Goal: Information Seeking & Learning: Understand process/instructions

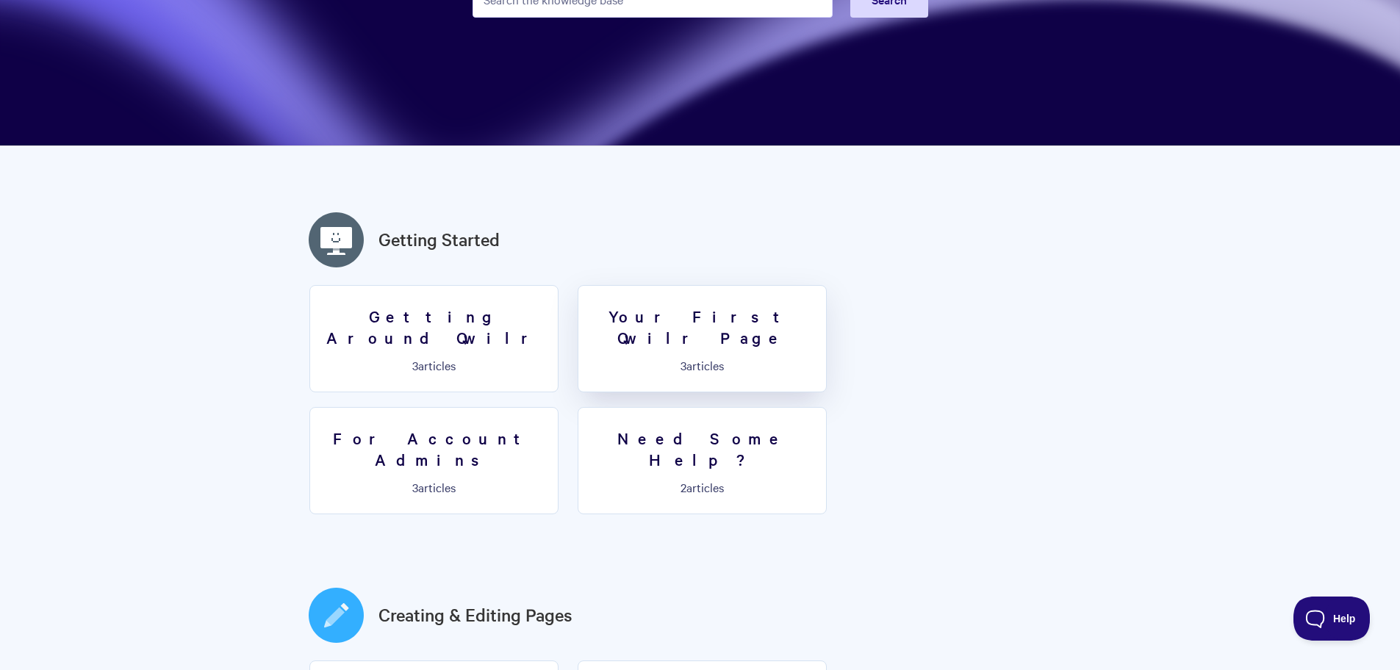
click at [716, 320] on h3 "Your First Qwilr Page" at bounding box center [702, 327] width 230 height 42
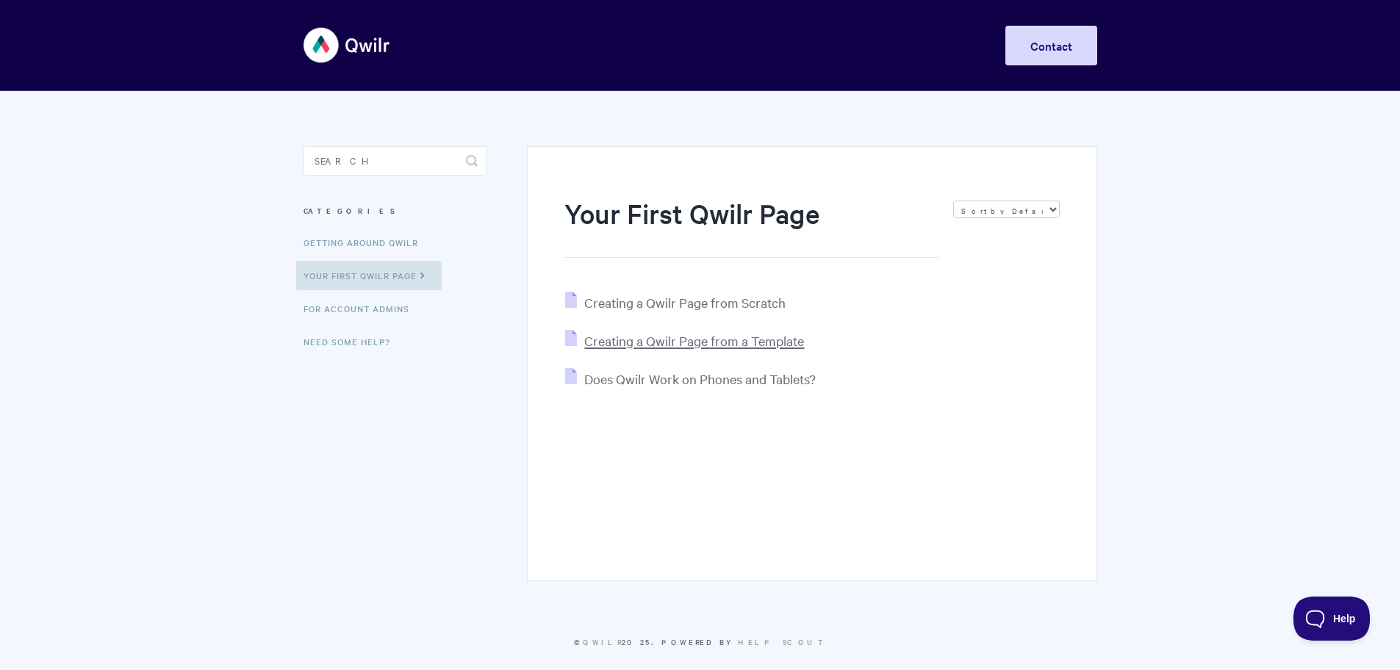
click at [767, 343] on span "Creating a Qwilr Page from a Template" at bounding box center [694, 340] width 220 height 17
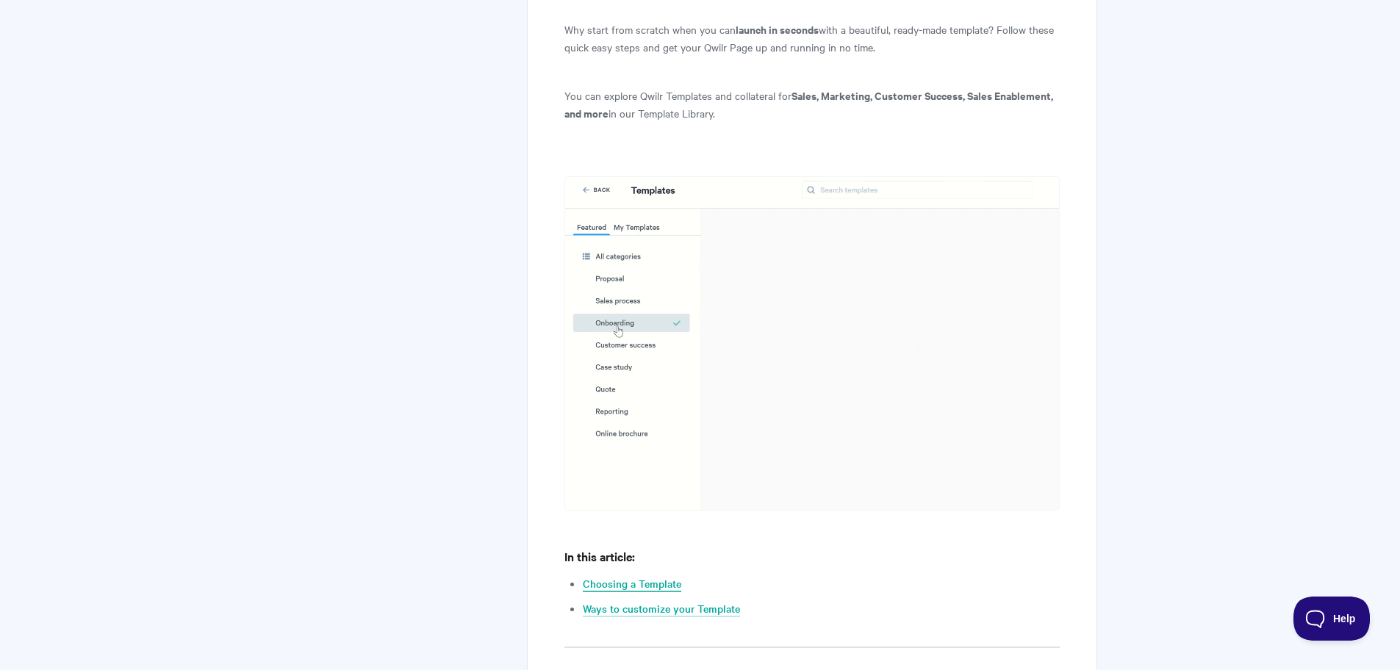
click at [644, 576] on link "Choosing a Template" at bounding box center [632, 584] width 98 height 16
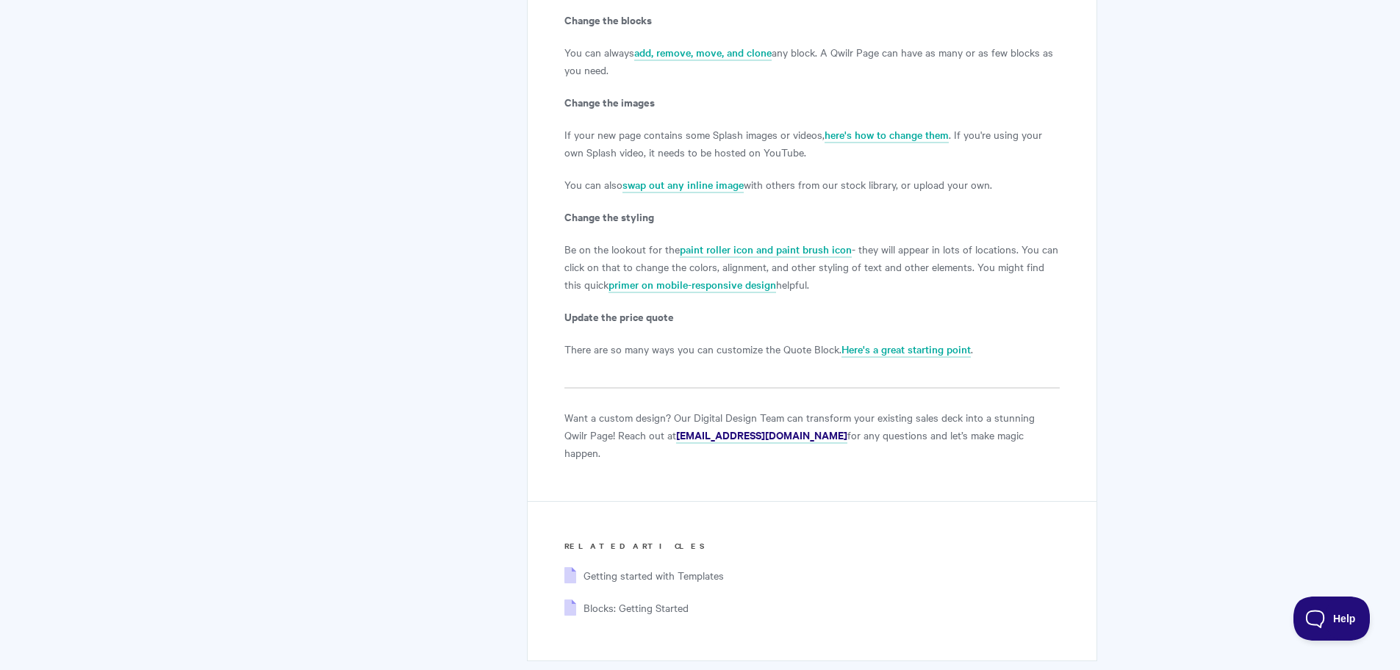
scroll to position [2584, 0]
click at [701, 567] on span "Getting started with Templates" at bounding box center [653, 574] width 140 height 15
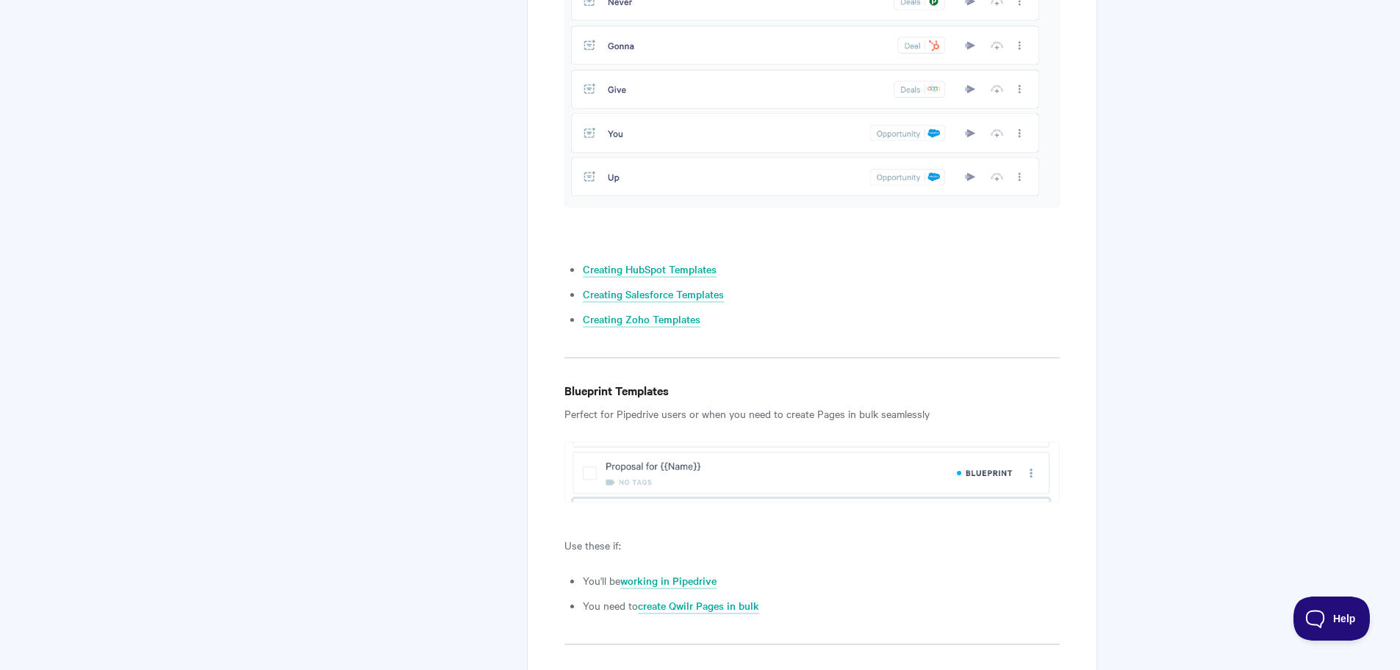
scroll to position [1427, 0]
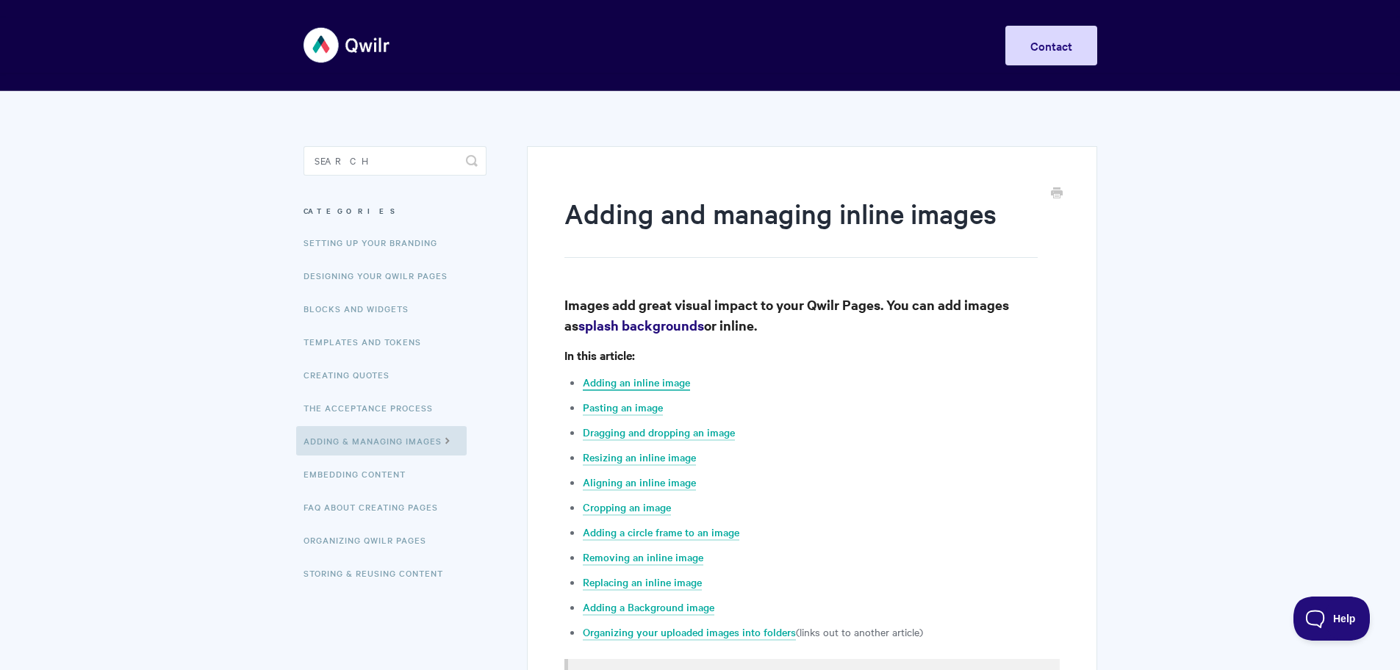
click at [647, 384] on link "Adding an inline image" at bounding box center [636, 383] width 107 height 16
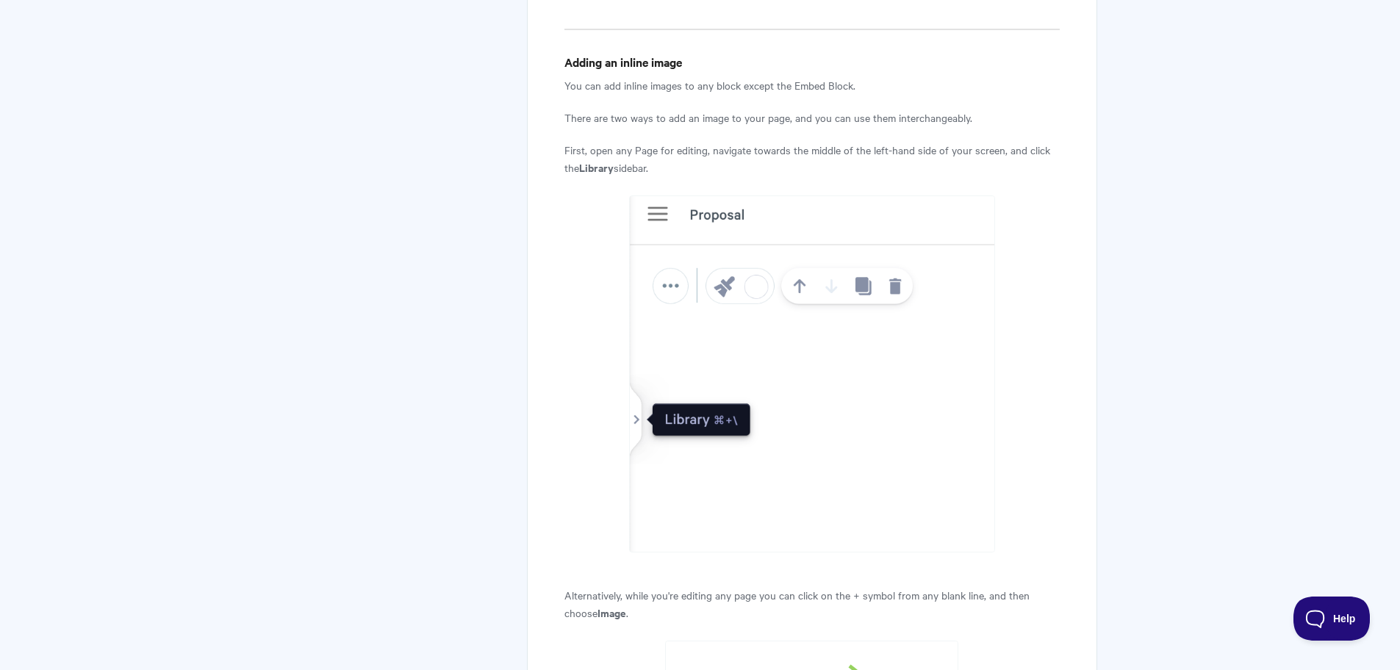
scroll to position [677, 0]
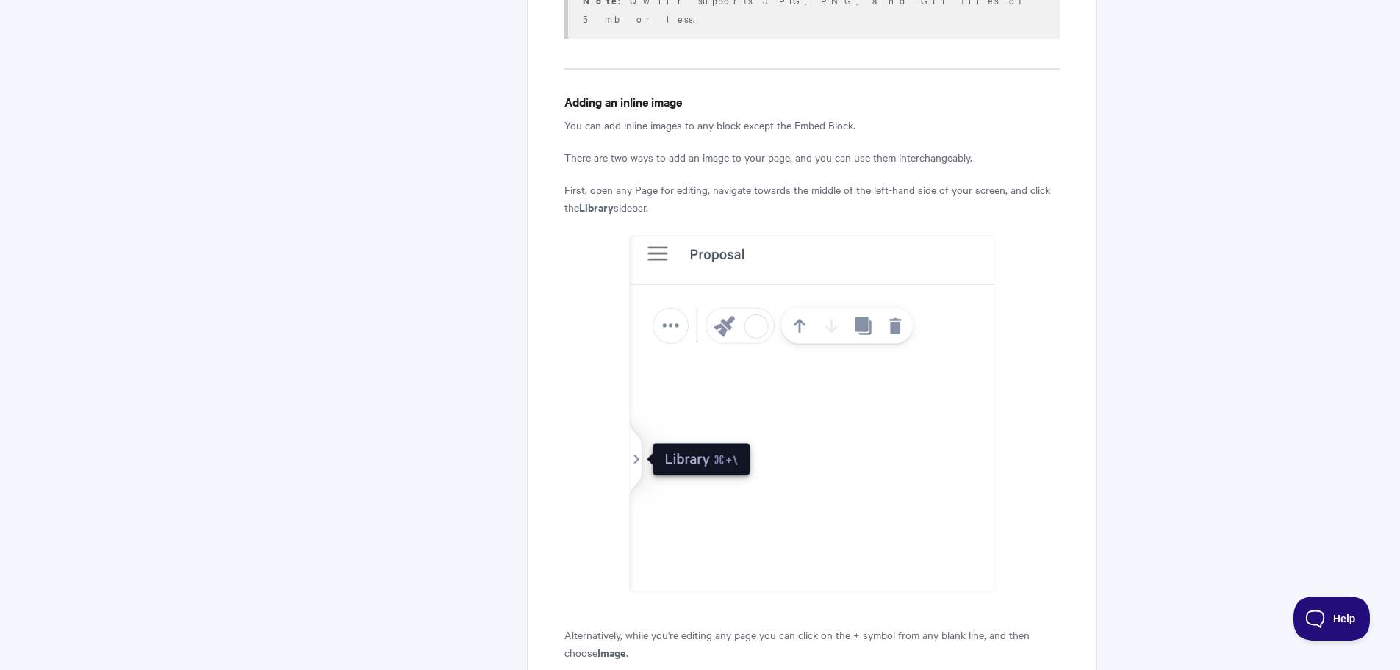
click at [856, 532] on img at bounding box center [812, 413] width 366 height 357
drag, startPoint x: 167, startPoint y: 487, endPoint x: 236, endPoint y: 459, distance: 74.5
drag, startPoint x: 170, startPoint y: 296, endPoint x: 184, endPoint y: 294, distance: 13.4
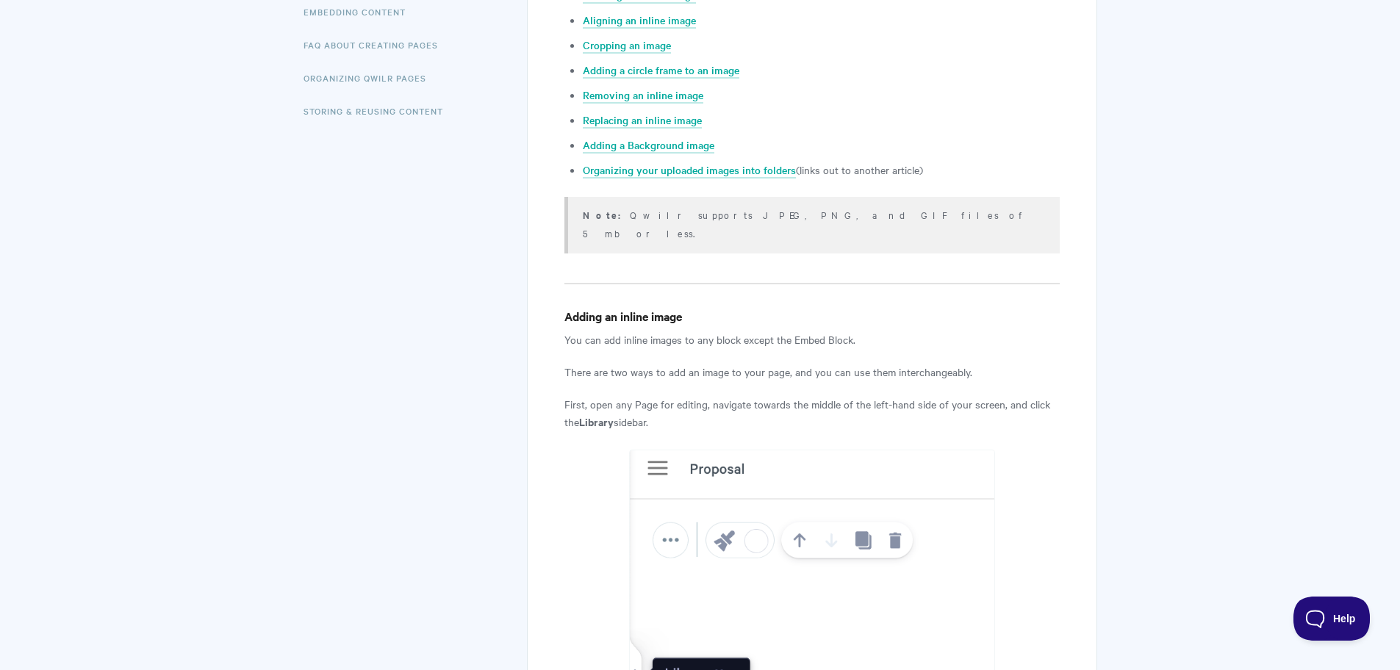
scroll to position [383, 0]
